Goal: Transaction & Acquisition: Purchase product/service

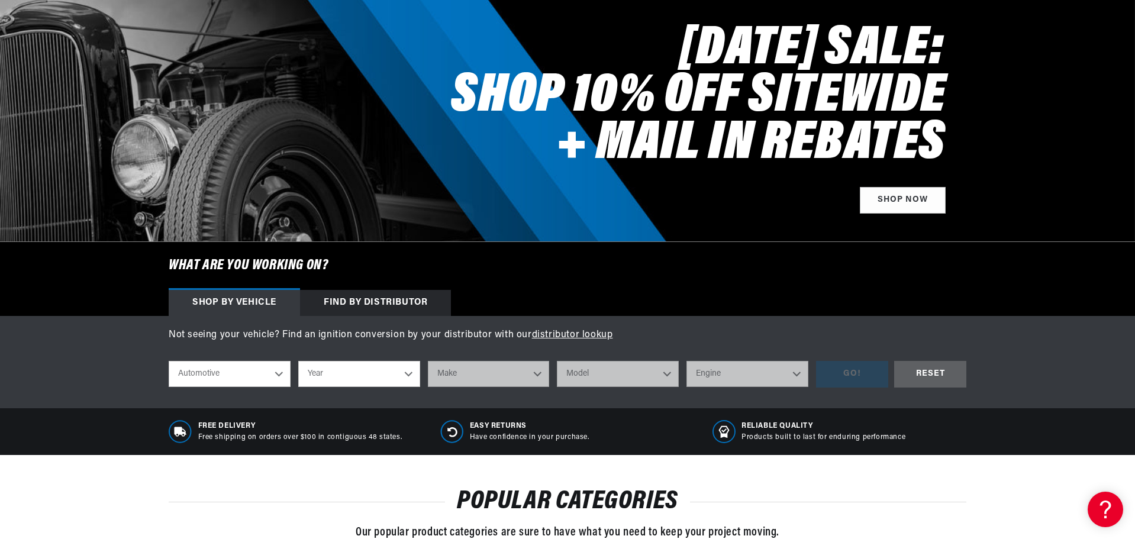
scroll to position [0, 1269]
select select "1977"
click at [298, 361] on select "Year [DATE] 2021 2020 2019 2018 2017 2016 2015 2014 2013 2012 2011 2010 2009 20…" at bounding box center [359, 374] width 122 height 26
select select "1977"
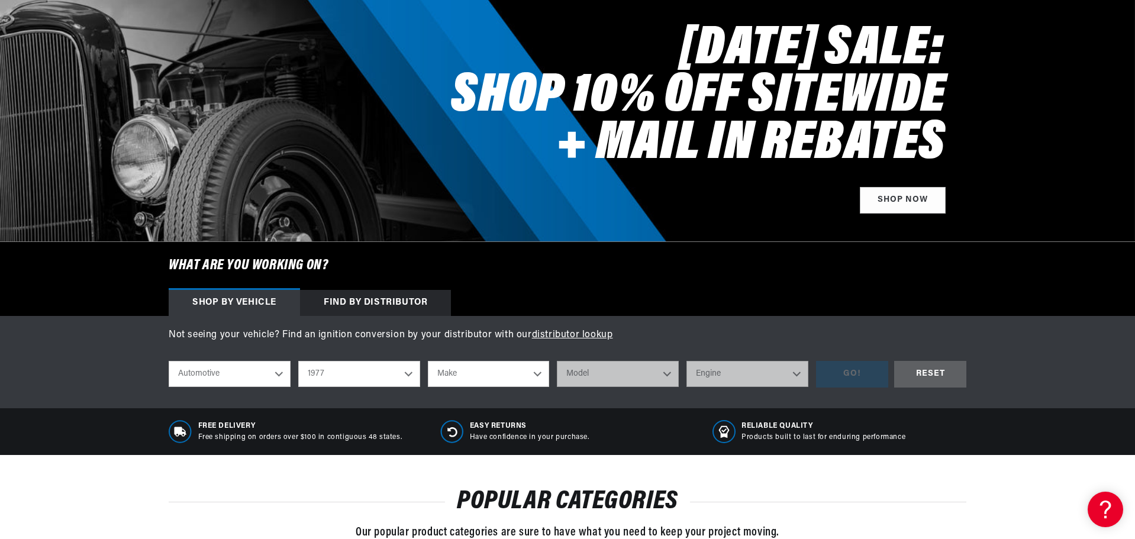
select select "Pontiac"
click at [428, 361] on select "Make Alfa Romeo American Motors Audi Avanti BMW Buick Cadillac Checker Chevrole…" at bounding box center [489, 374] width 122 height 26
select select "Pontiac"
drag, startPoint x: 516, startPoint y: 370, endPoint x: 648, endPoint y: 336, distance: 136.8
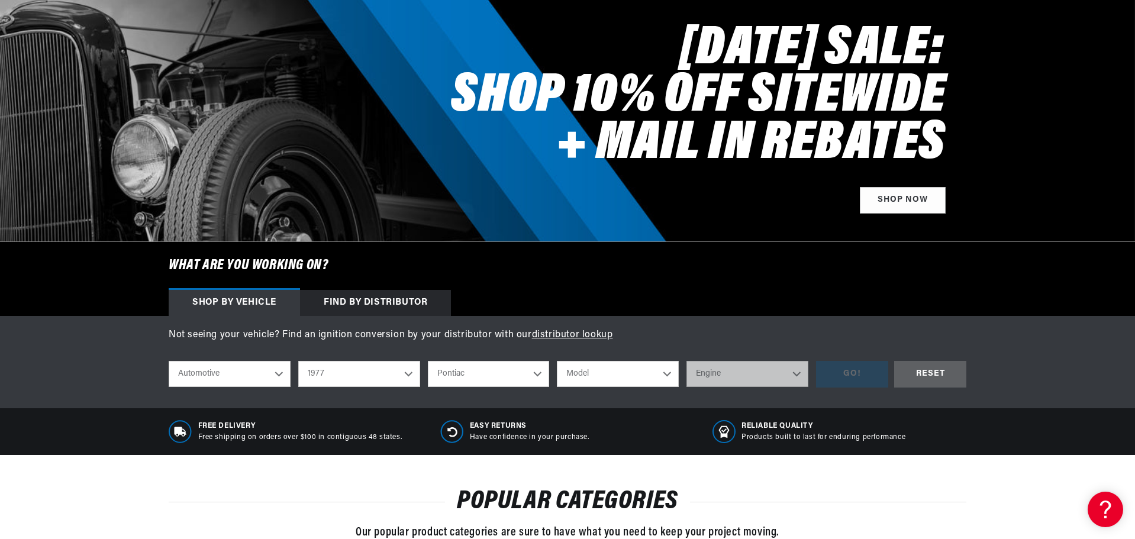
click at [652, 333] on div "Not seeing your vehicle? Find an ignition conversion by your distributor with o…" at bounding box center [567, 362] width 857 height 69
select select "Firebird"
click at [557, 361] on select "Model [GEOGRAPHIC_DATA] Catalina Firebird Grand LeMans Grand Prix Grand Safari …" at bounding box center [618, 374] width 122 height 26
select select "Firebird"
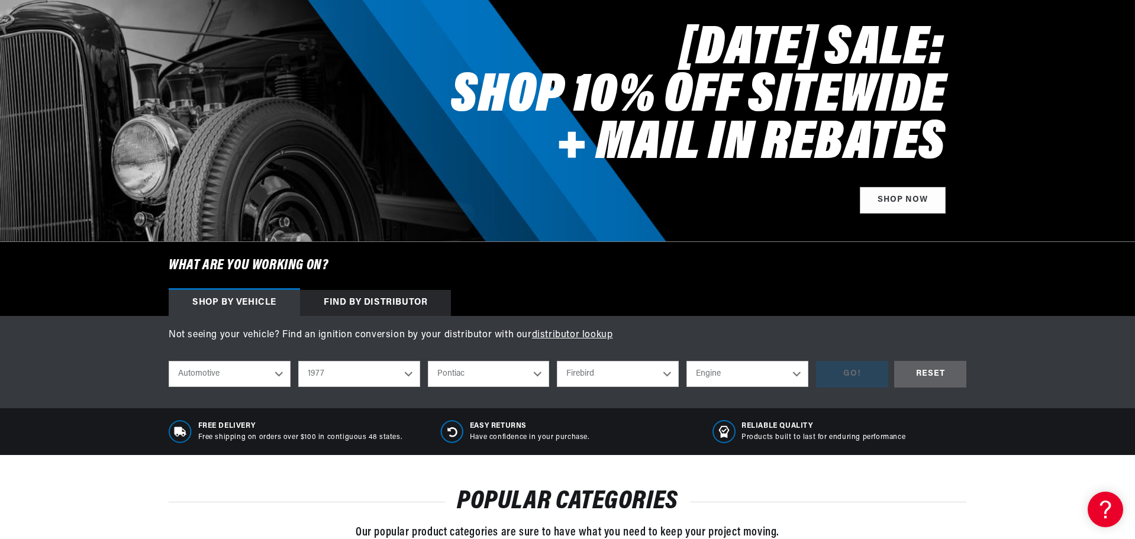
select select "6.6L"
click at [687, 361] on select "Engine 4.3L 4.4L 4.9L 5.0L 5.7L 6.6L 7.5L" at bounding box center [748, 374] width 122 height 26
select select "6.6L"
click at [836, 373] on div "GO!" at bounding box center [852, 374] width 72 height 27
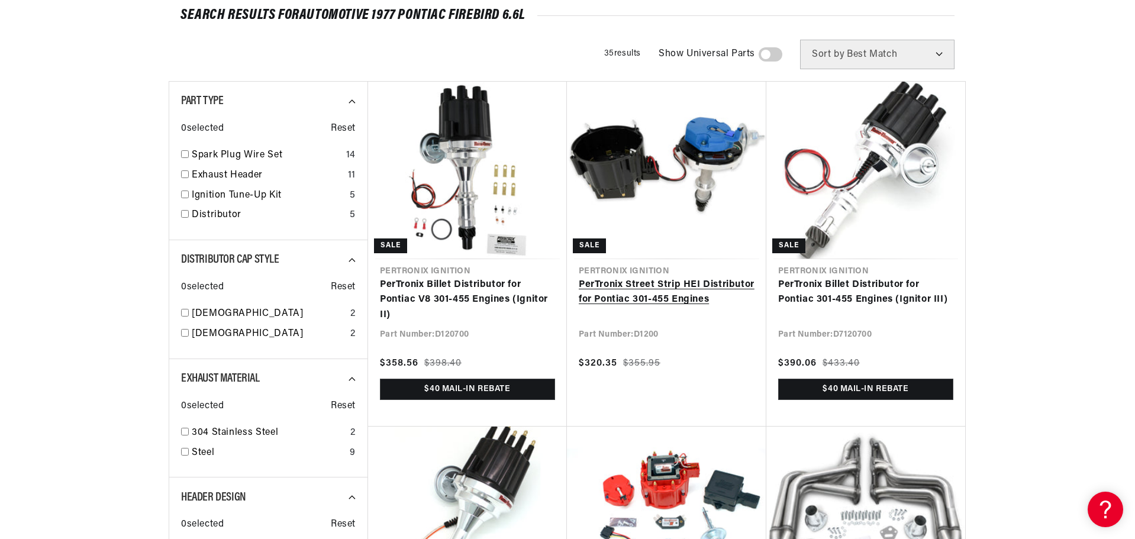
scroll to position [0, 635]
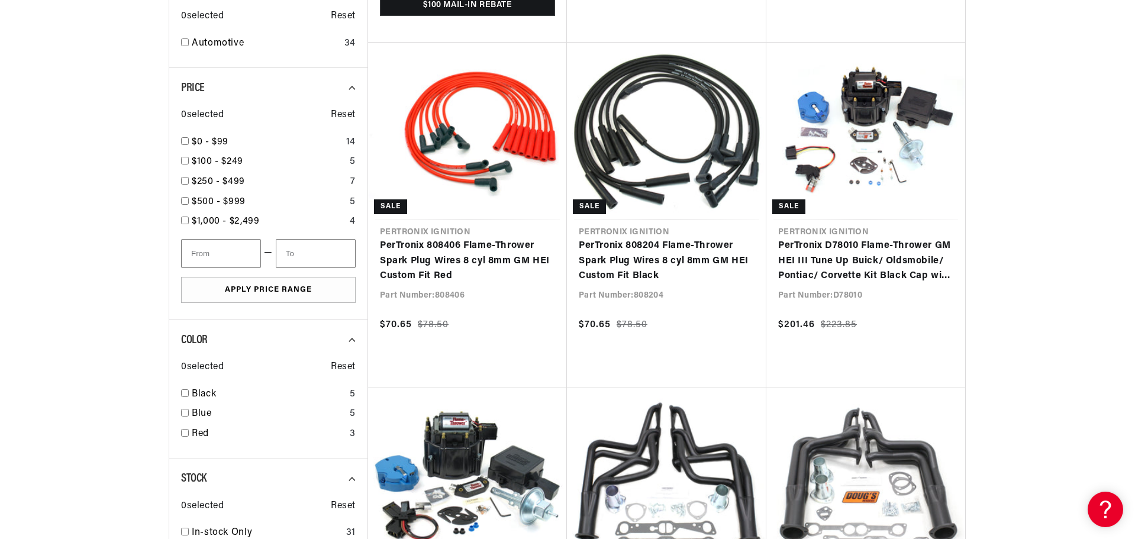
scroll to position [0, 1269]
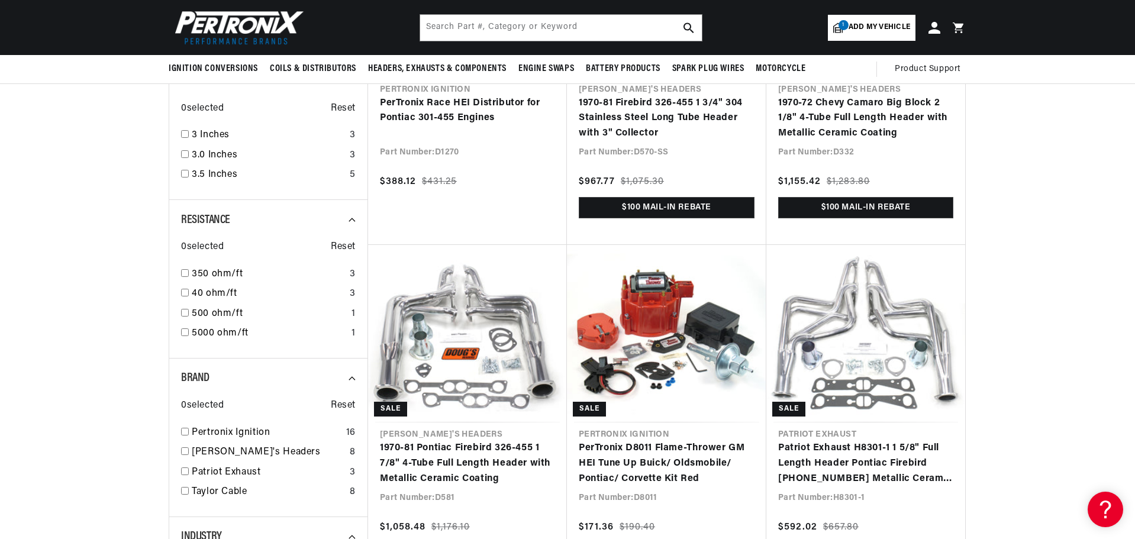
scroll to position [867, 0]
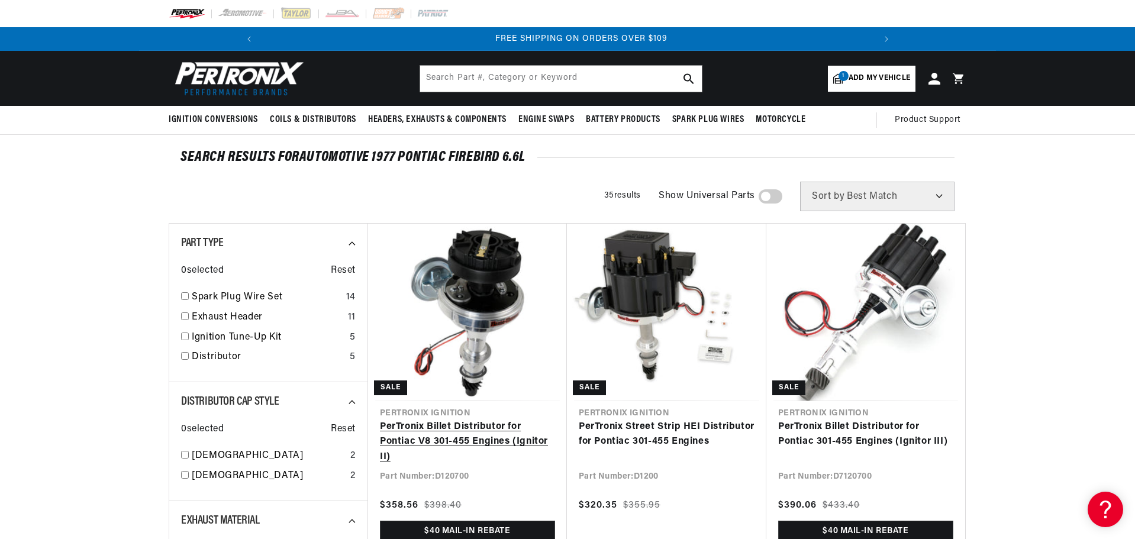
scroll to position [0, 1269]
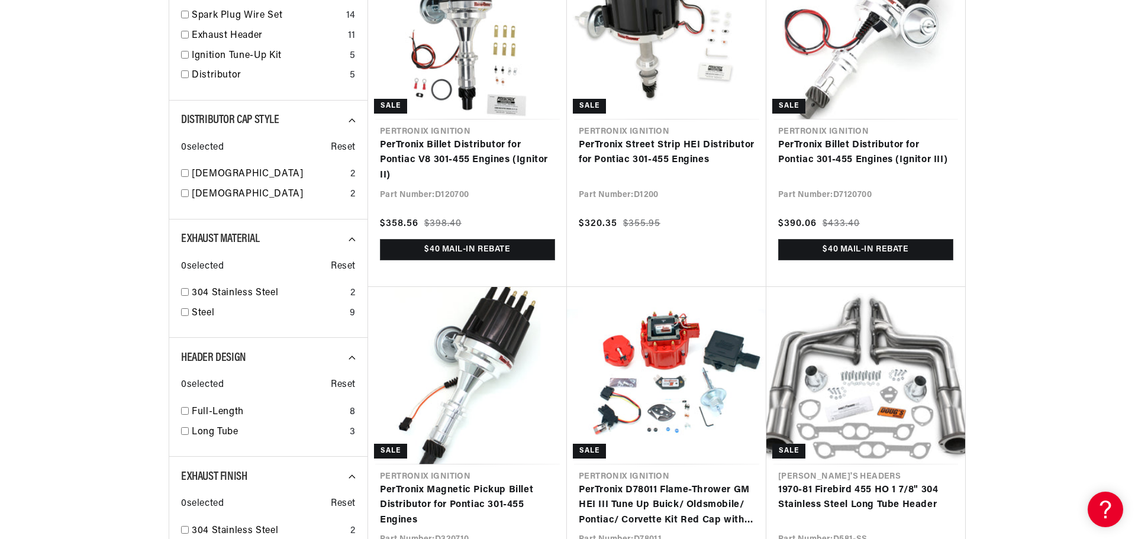
scroll to position [284, 0]
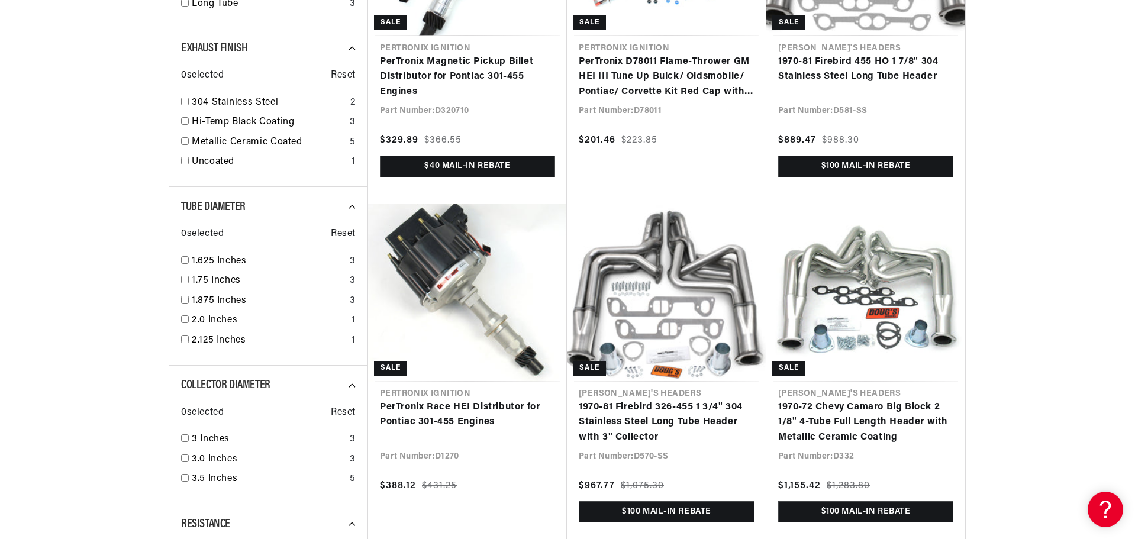
scroll to position [0, 0]
